Goal: Find specific page/section: Find specific page/section

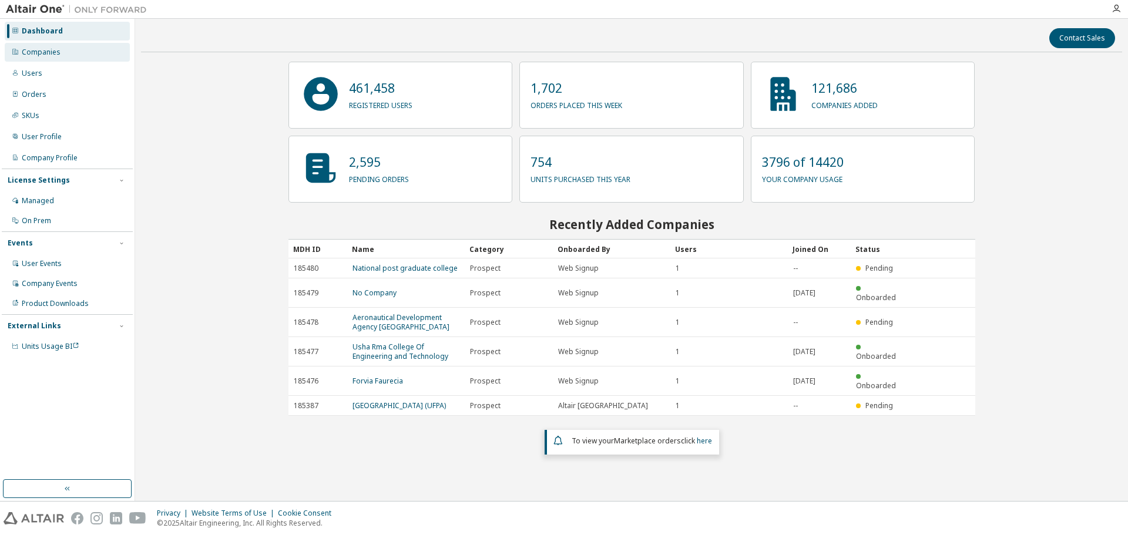
click at [36, 51] on div "Companies" at bounding box center [41, 52] width 39 height 9
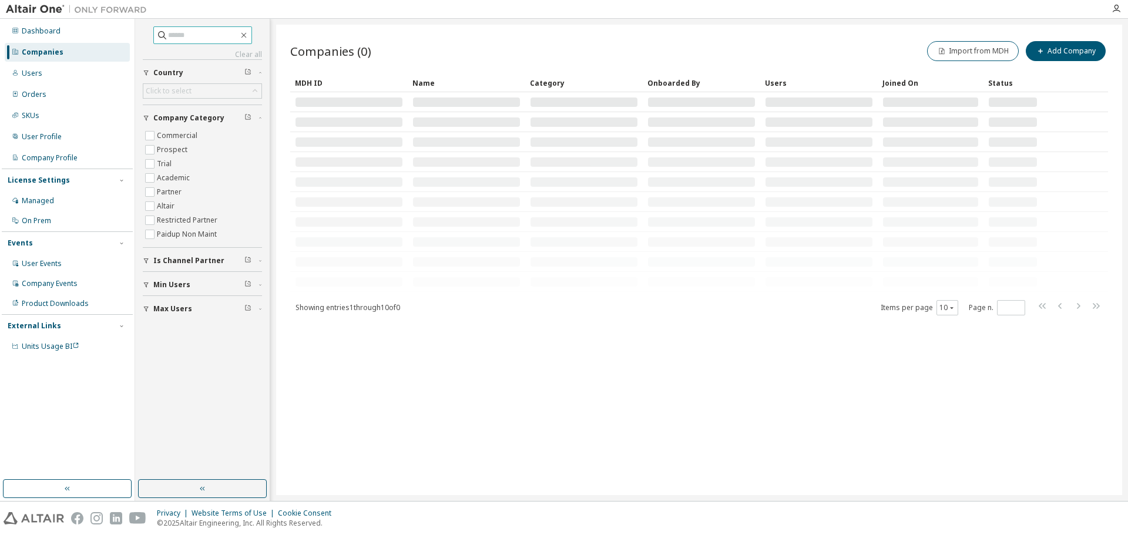
click at [175, 35] on input "text" at bounding box center [203, 35] width 70 height 12
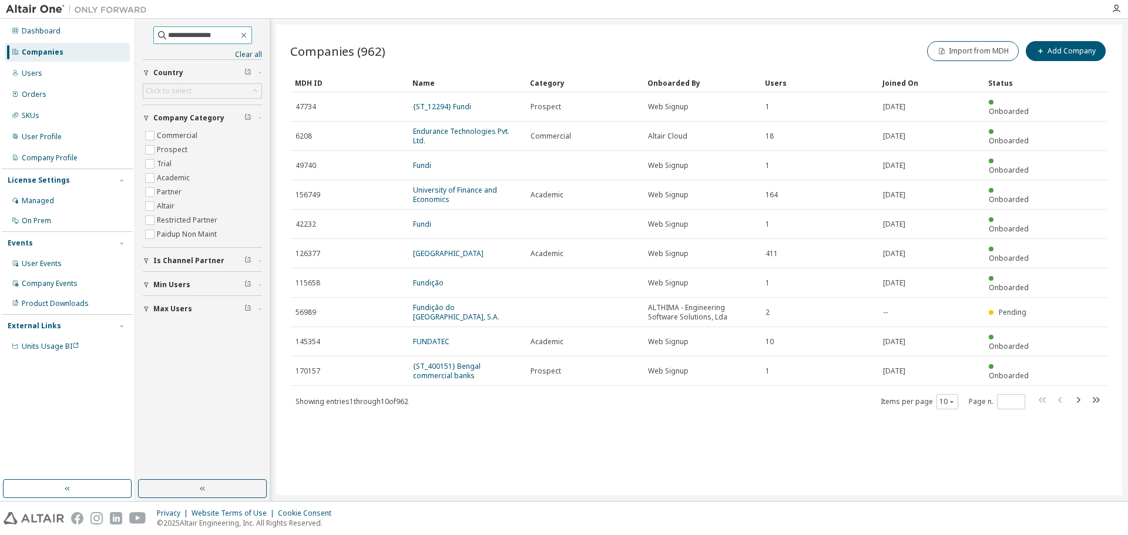
type input "**********"
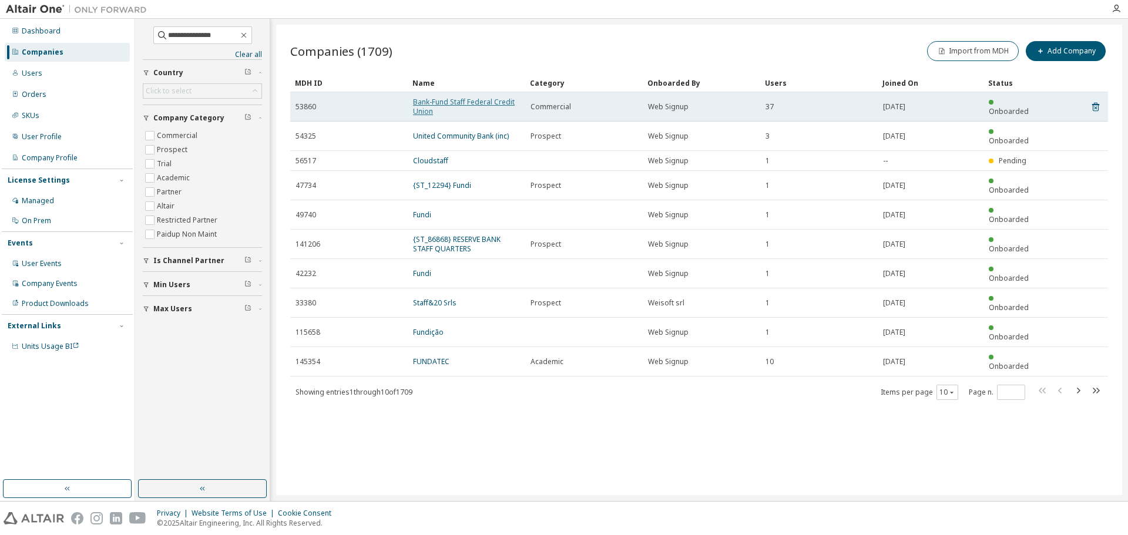
click at [427, 108] on link "Bank-Fund Staff Federal Credit Union" at bounding box center [464, 106] width 102 height 19
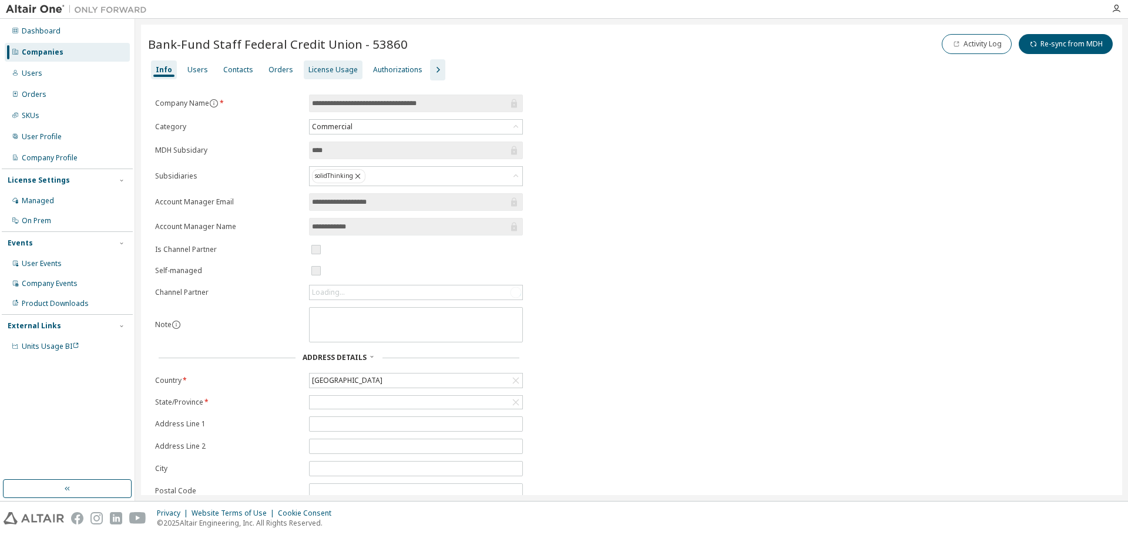
click at [334, 67] on div "License Usage" at bounding box center [332, 69] width 49 height 9
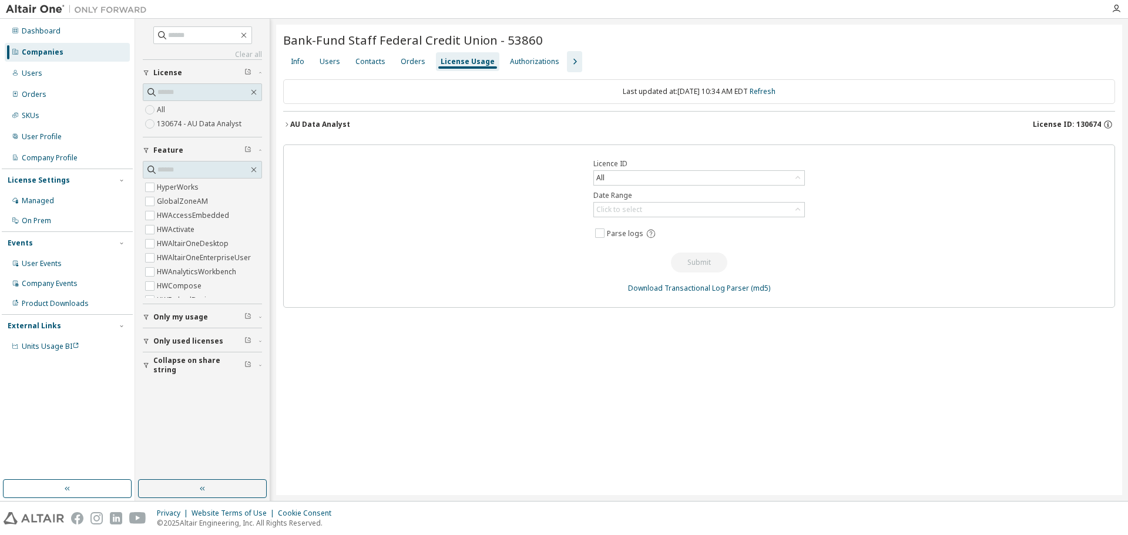
click at [288, 124] on icon "button" at bounding box center [286, 124] width 7 height 7
